Goal: Task Accomplishment & Management: Manage account settings

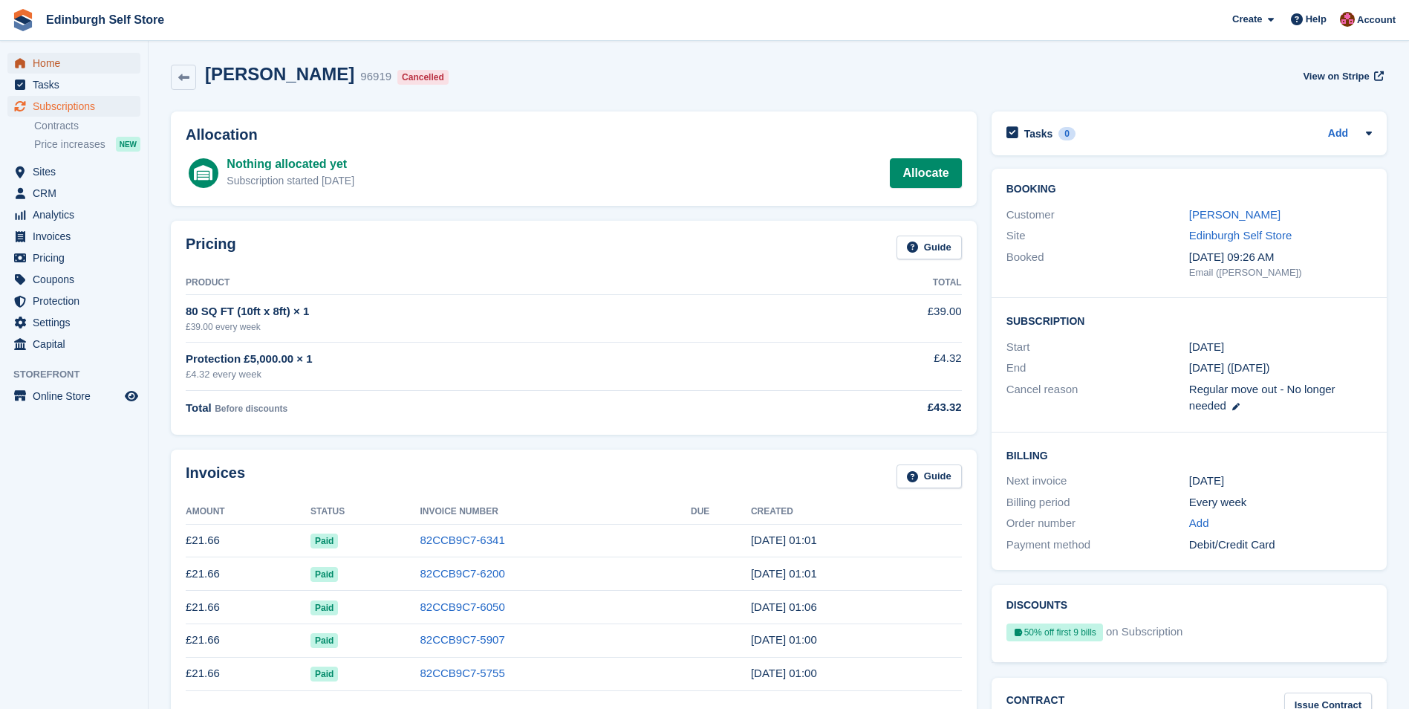
click at [68, 63] on span "Home" at bounding box center [77, 63] width 89 height 21
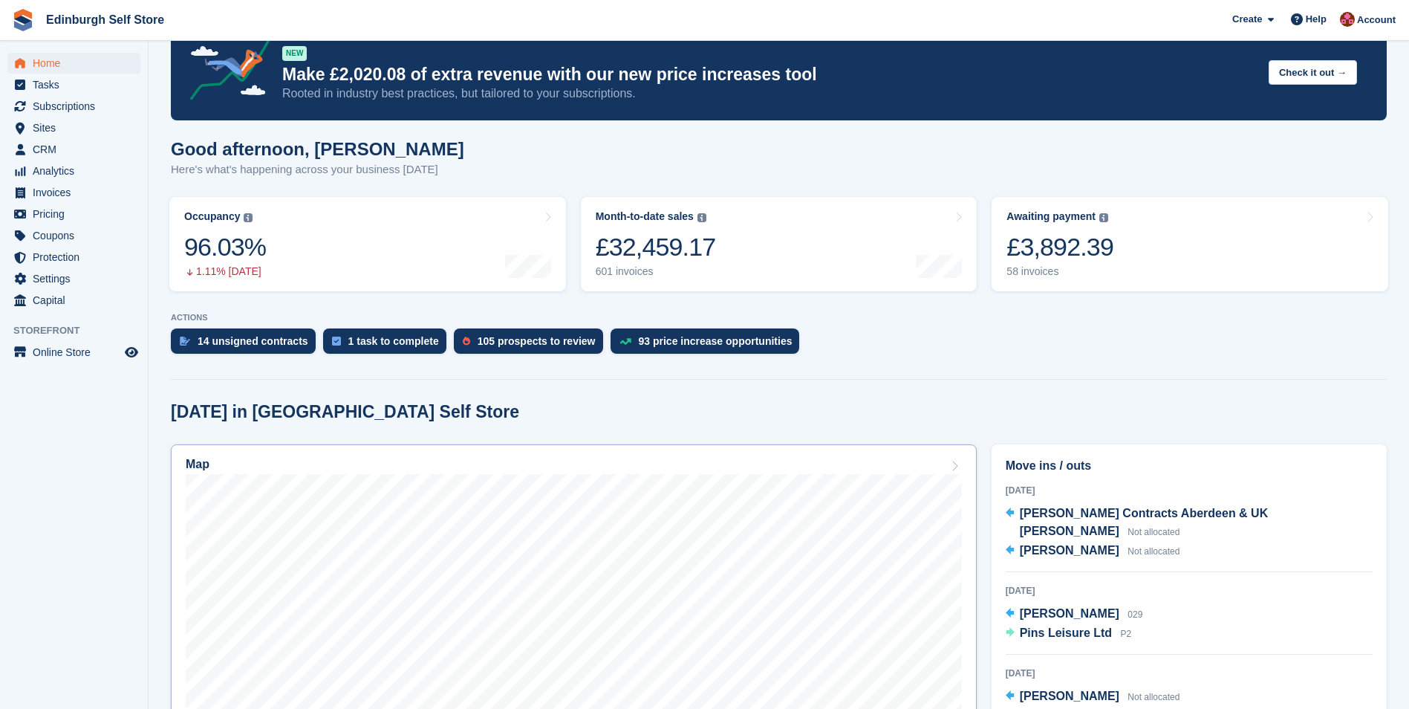
scroll to position [223, 0]
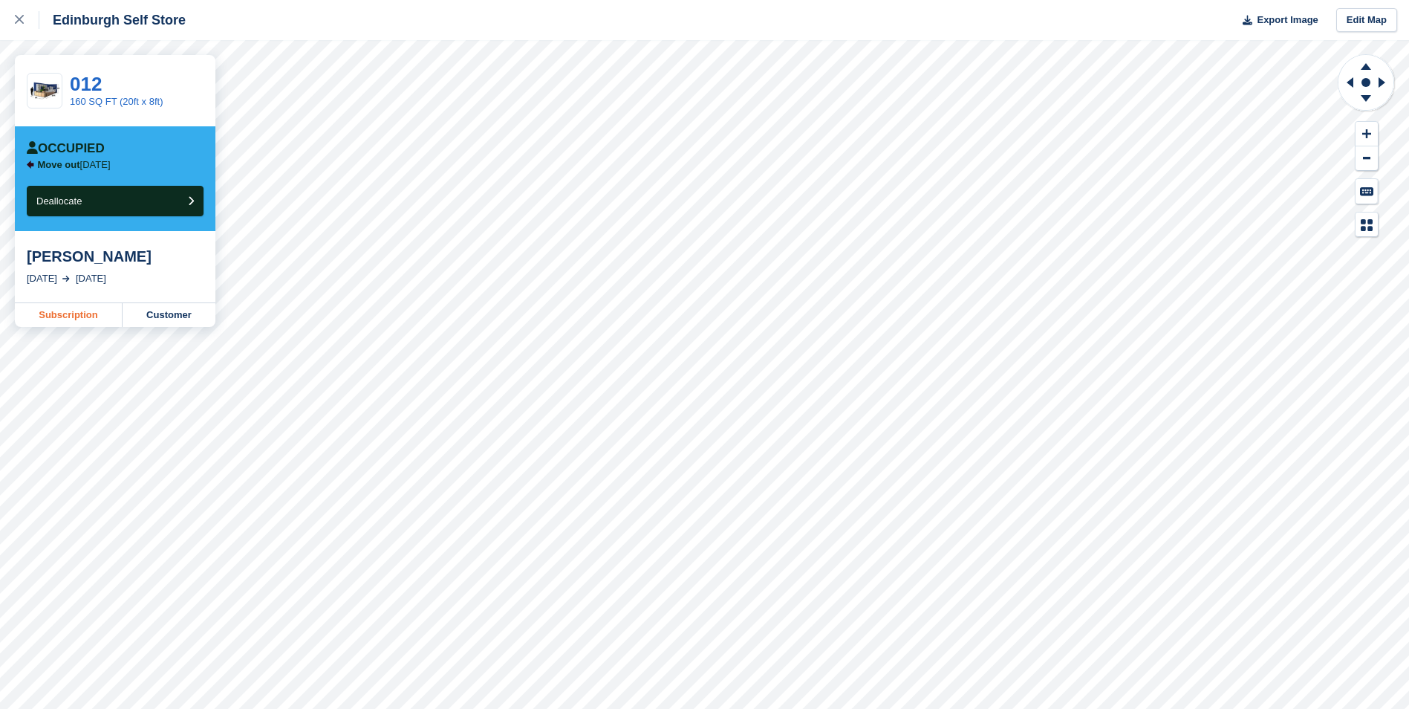
click at [82, 314] on link "Subscription" at bounding box center [69, 315] width 108 height 24
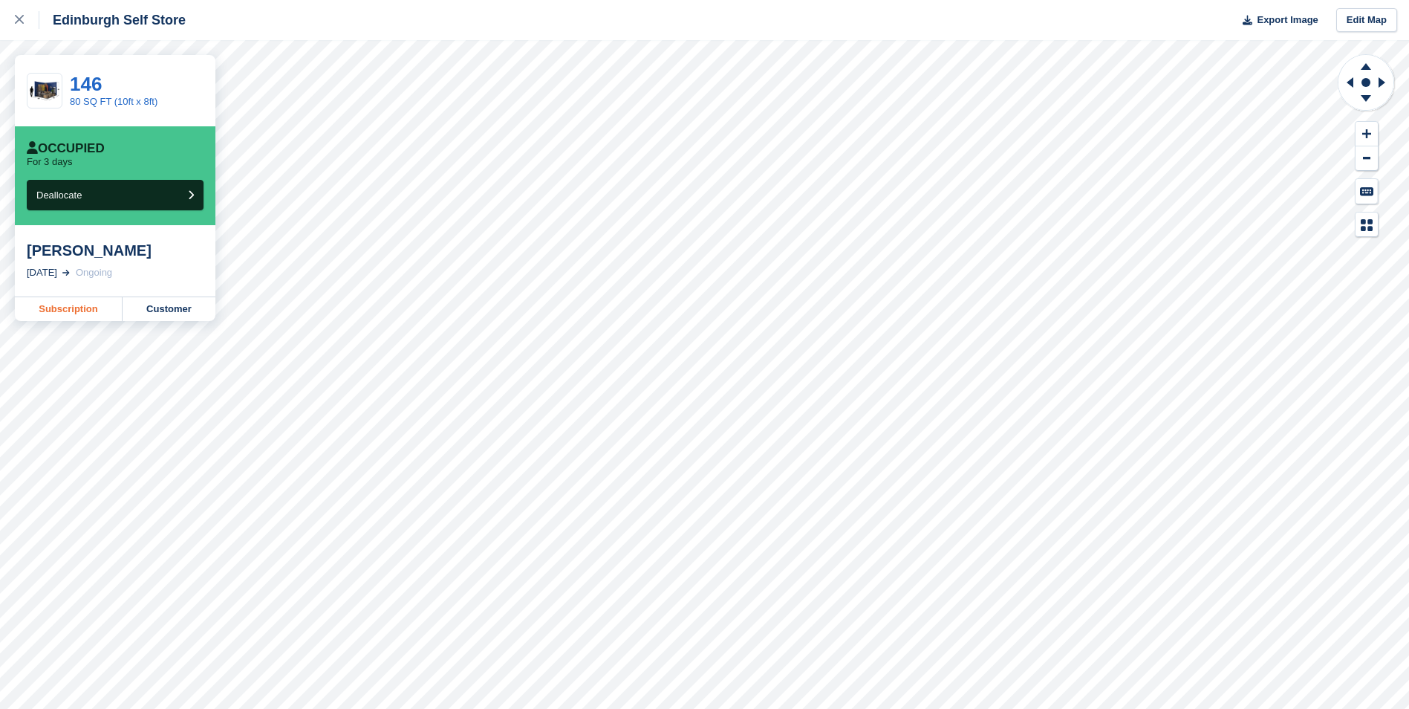
click at [69, 308] on link "Subscription" at bounding box center [69, 309] width 108 height 24
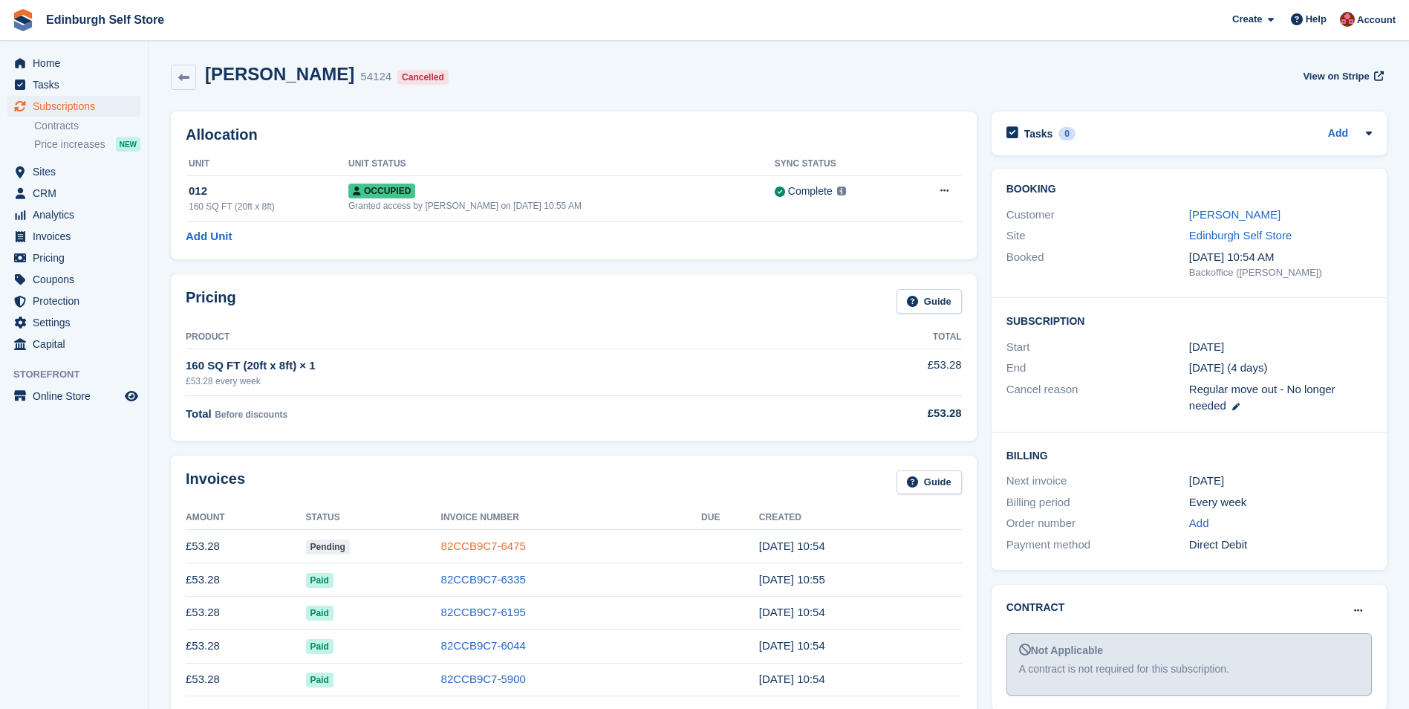
click at [475, 545] on link "82CCB9C7-6475" at bounding box center [483, 545] width 85 height 13
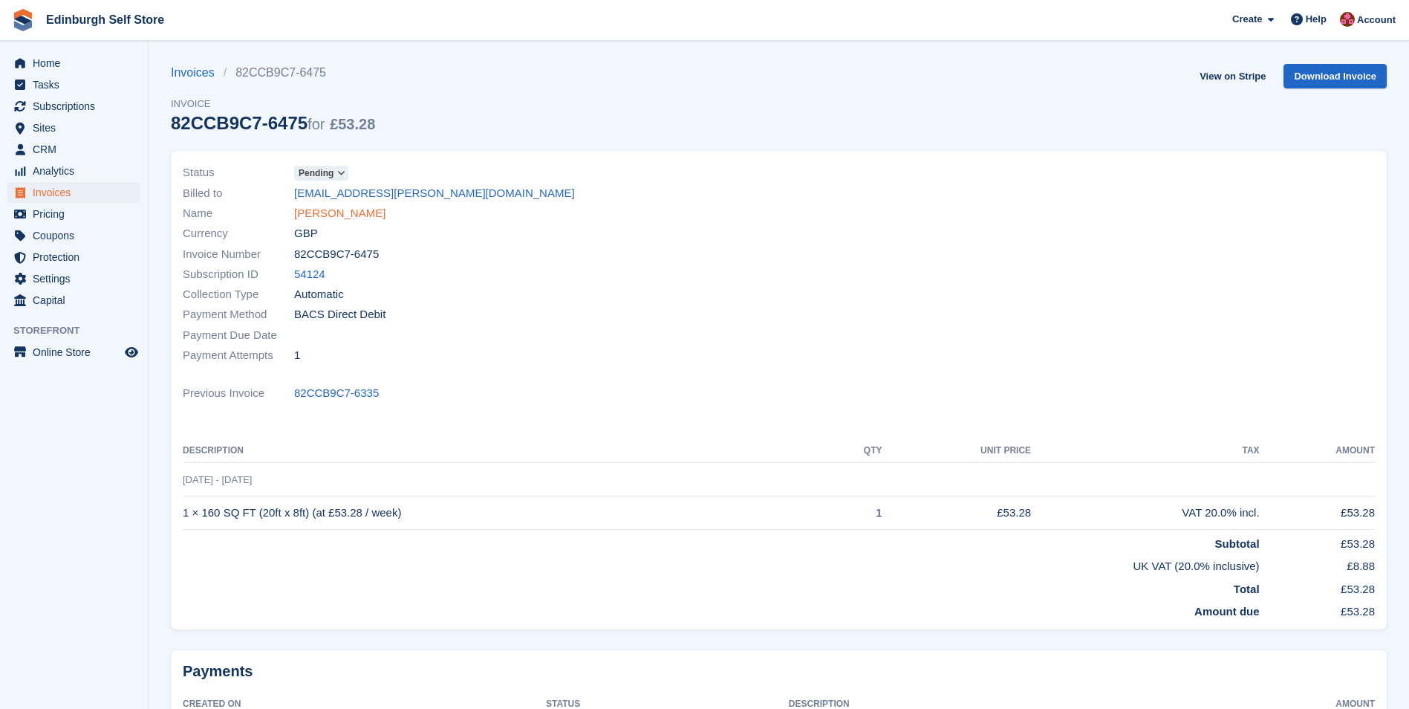
click at [340, 212] on link "Gabija Barnard" at bounding box center [339, 213] width 91 height 17
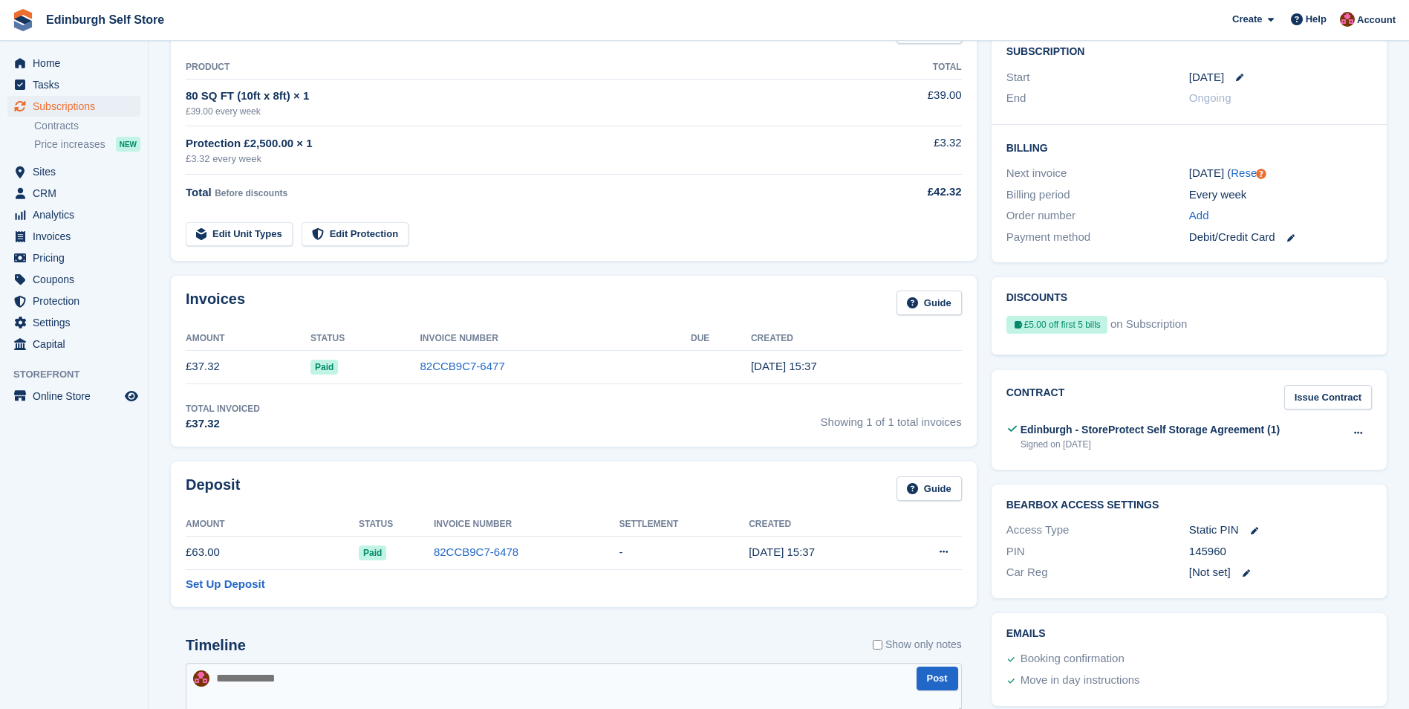
scroll to position [297, 0]
